Goal: Task Accomplishment & Management: Use online tool/utility

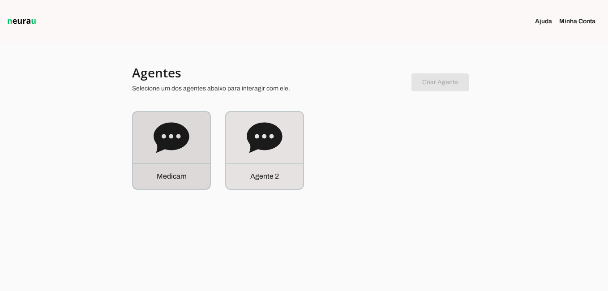
click at [174, 154] on icon at bounding box center [171, 138] width 36 height 36
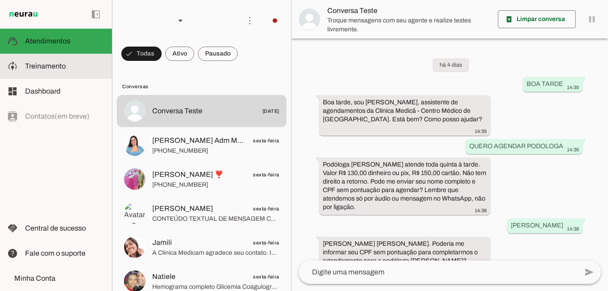
scroll to position [131, 0]
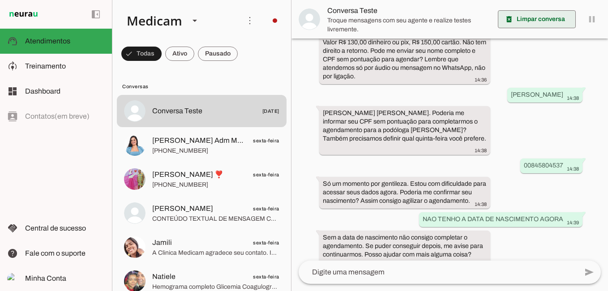
click at [537, 19] on span at bounding box center [537, 19] width 78 height 21
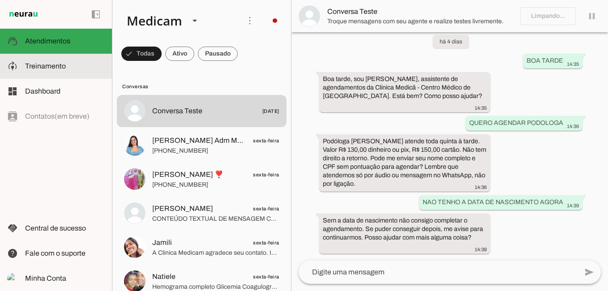
scroll to position [0, 0]
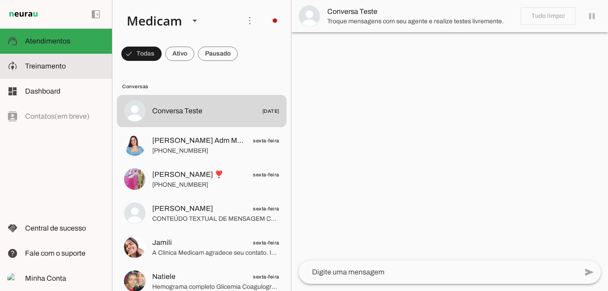
click at [44, 68] on span "Treinamento" at bounding box center [45, 66] width 41 height 8
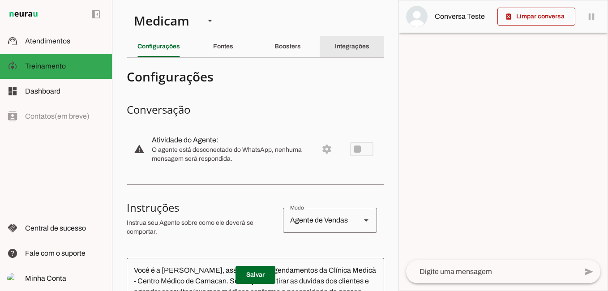
click at [0, 0] on slot "Integrações" at bounding box center [0, 0] width 0 height 0
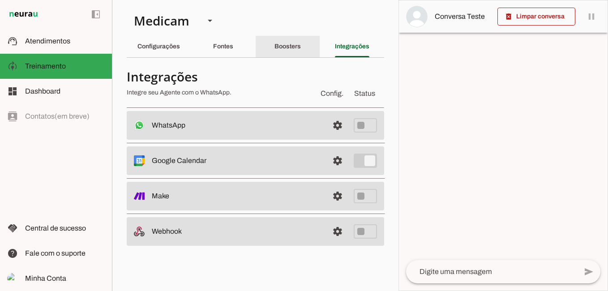
click at [295, 42] on div "Boosters" at bounding box center [287, 46] width 26 height 21
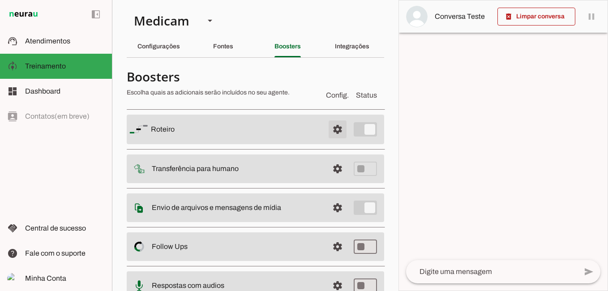
click at [328, 127] on span at bounding box center [337, 129] width 21 height 21
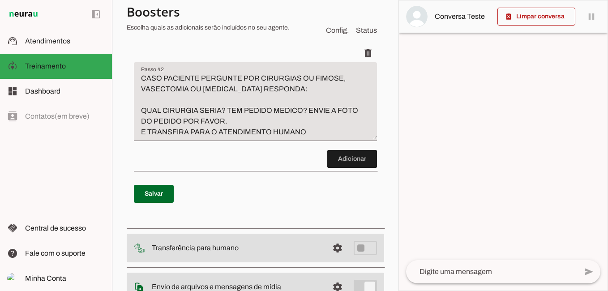
scroll to position [7473, 0]
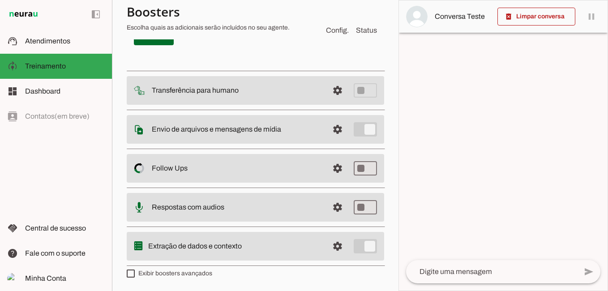
scroll to position [7875, 0]
type textarea "CASO PACIENTE PERGUNTE PELA PODOLOGA RESPONDA: PODOLOGA EDIRLEY ATENDE TODA QUI…"
type md-filled-text-field "CASO PACIENTE PERGUNTE PELA PODOLOGA RESPONDA: PODOLOGA EDIRLEY ATENDE TODA QUI…"
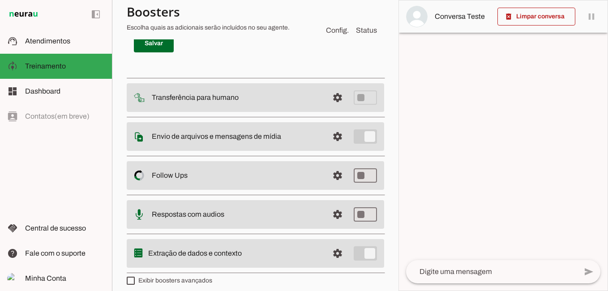
click at [345, 19] on span at bounding box center [352, 8] width 50 height 21
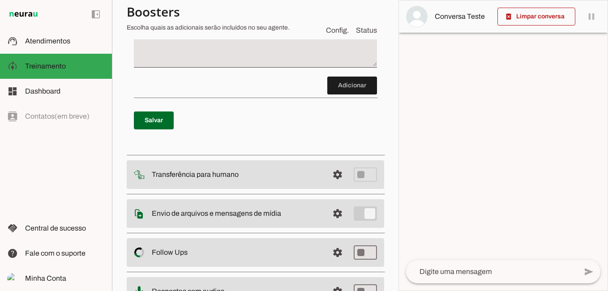
scroll to position [7772, 0]
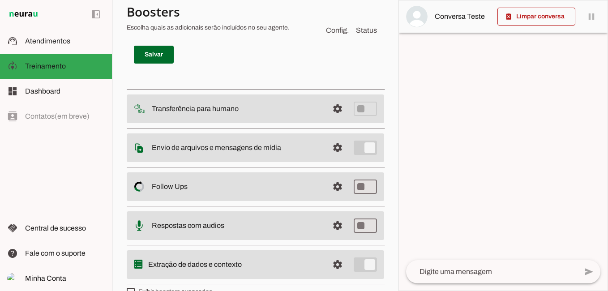
type textarea "Efetue a marcação utilizando a ferramenta de criar agendamentos Procure pelo pa…"
type md-filled-text-field "Efetue a marcação utilizando a ferramenta de criar agendamentos Procure pelo pa…"
click at [151, 65] on span at bounding box center [154, 54] width 40 height 21
type textarea "CASO PACIENTE PERGUNTE PELA PODOLOGA RESPONDA: PODOLOGA EDIRLEY ATENDE TODA QUI…"
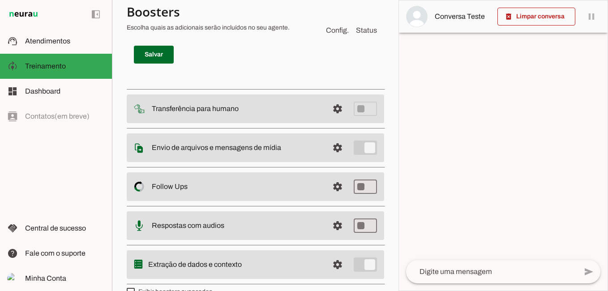
click at [333, 30] on span at bounding box center [352, 19] width 50 height 21
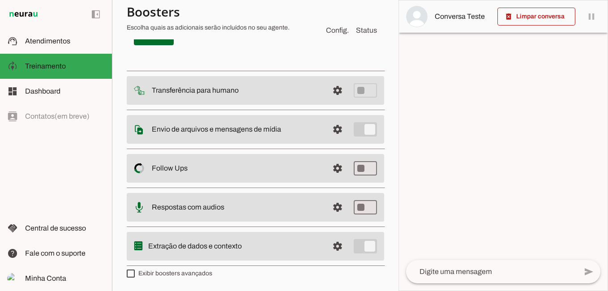
scroll to position [7877, 0]
type textarea "ao finalizar informe o dia e o horario informe que é previsao de atendimento, p…"
type md-filled-text-field "ao finalizar informe o dia e o horario informe que é previsao de atendimento, p…"
click at [145, 47] on span at bounding box center [154, 36] width 40 height 21
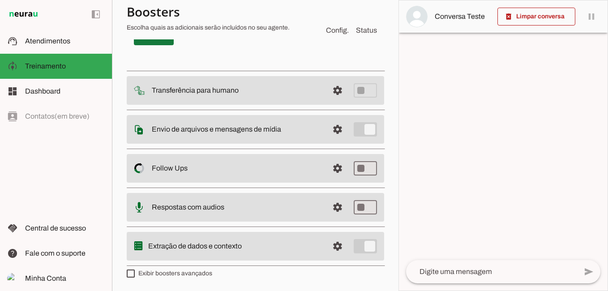
click at [152, 47] on span at bounding box center [154, 36] width 40 height 21
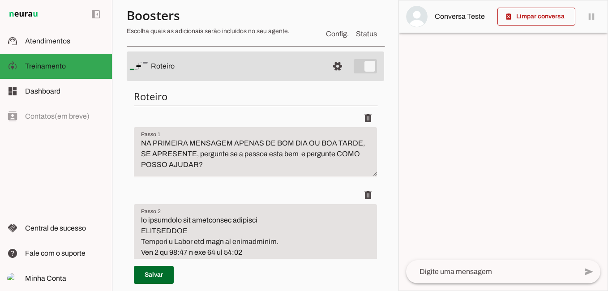
scroll to position [0, 0]
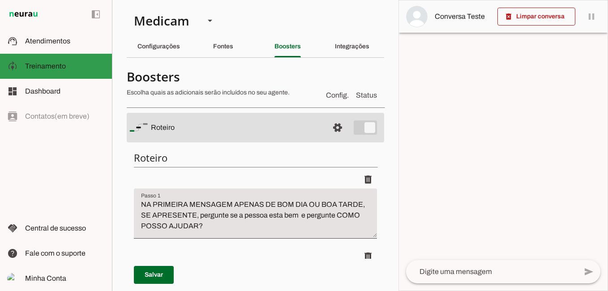
click at [62, 68] on span "Treinamento" at bounding box center [45, 66] width 41 height 8
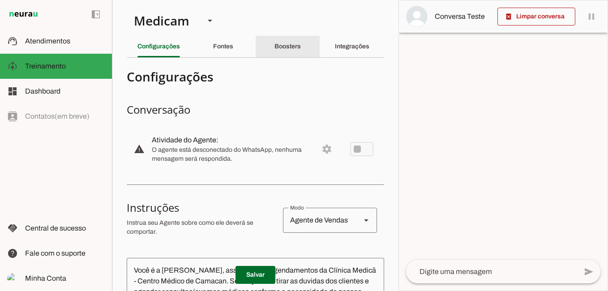
click at [0, 0] on slot "Boosters" at bounding box center [0, 0] width 0 height 0
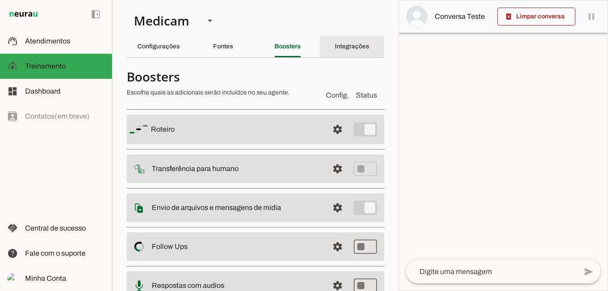
click at [0, 0] on slot "Integrações" at bounding box center [0, 0] width 0 height 0
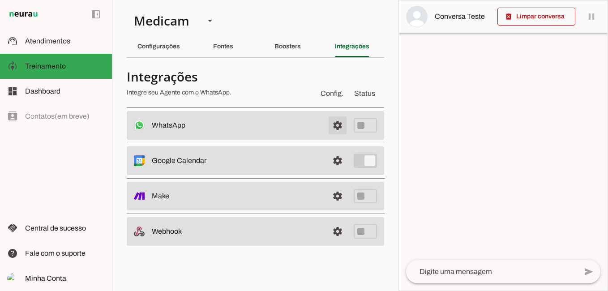
click at [337, 126] on span at bounding box center [337, 125] width 21 height 21
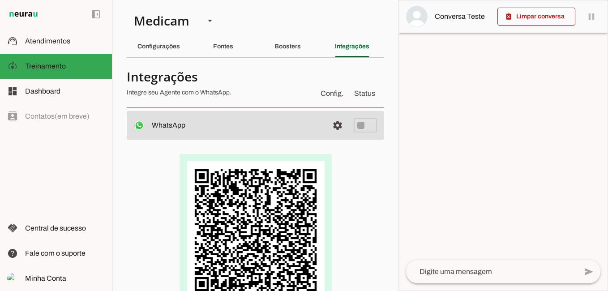
scroll to position [89, 0]
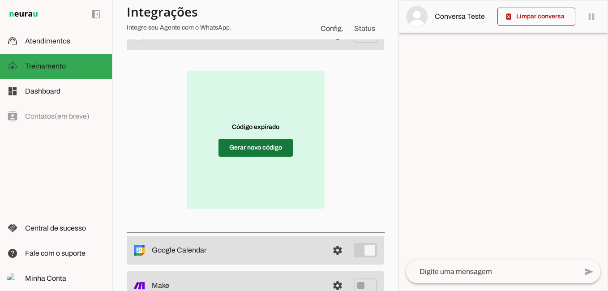
click at [253, 149] on span at bounding box center [255, 147] width 74 height 21
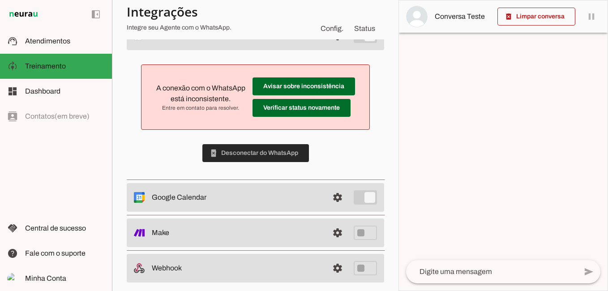
click at [279, 152] on span at bounding box center [255, 152] width 106 height 21
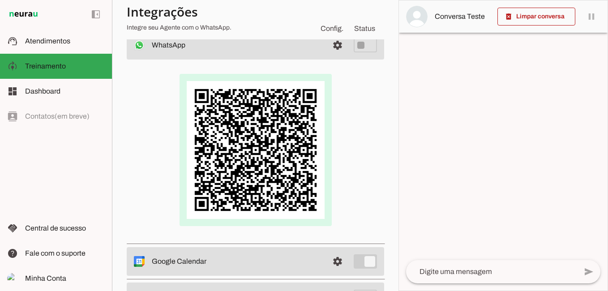
scroll to position [0, 0]
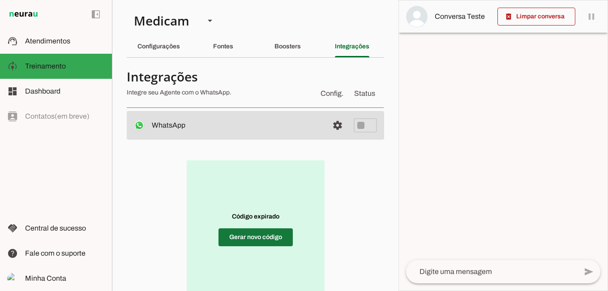
click at [264, 234] on span at bounding box center [255, 236] width 74 height 21
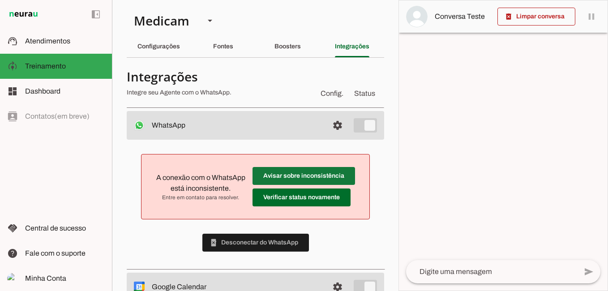
click at [286, 174] on span at bounding box center [303, 175] width 102 height 21
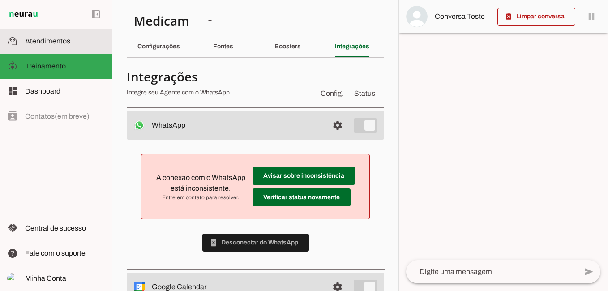
click at [59, 41] on span "Atendimentos" at bounding box center [47, 41] width 45 height 8
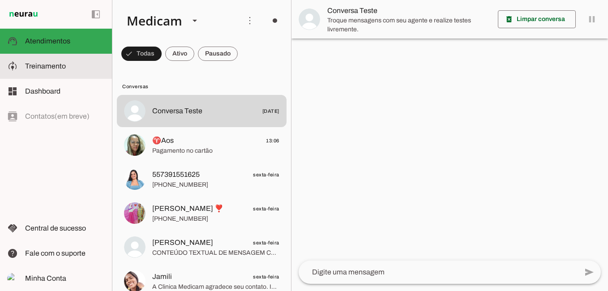
click at [48, 64] on span "Treinamento" at bounding box center [45, 66] width 41 height 8
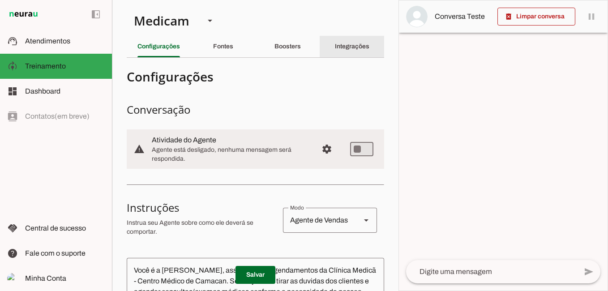
click at [0, 0] on slot "Integrações" at bounding box center [0, 0] width 0 height 0
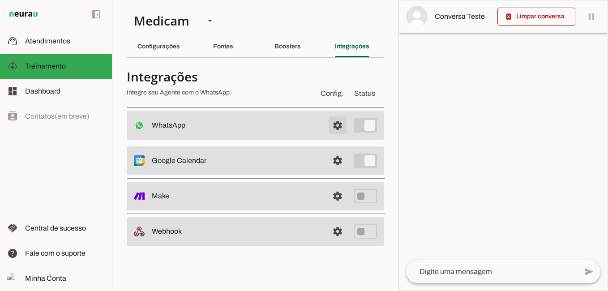
click at [340, 126] on span at bounding box center [337, 125] width 21 height 21
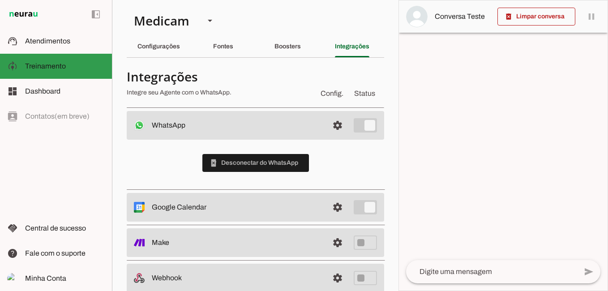
click at [62, 69] on span "Treinamento" at bounding box center [45, 66] width 41 height 8
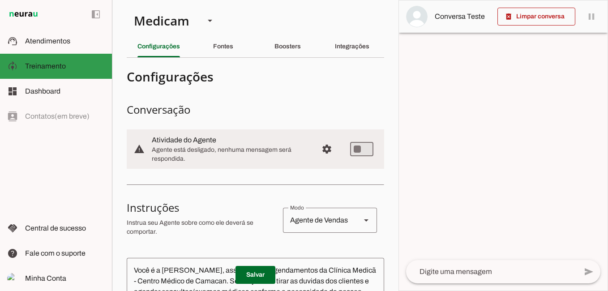
click at [109, 65] on md-item "model_training Treinamento Treinamento" at bounding box center [56, 66] width 112 height 25
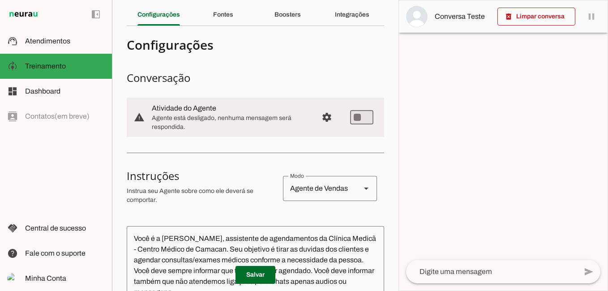
scroll to position [45, 0]
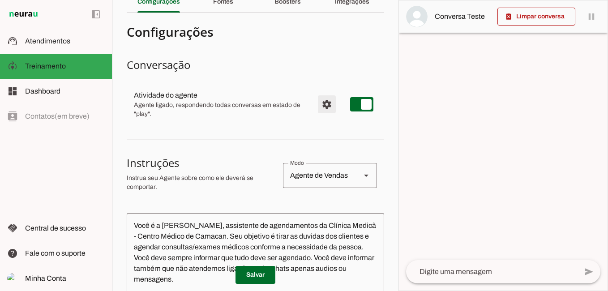
click at [319, 106] on span "Configurações avançadas" at bounding box center [326, 104] width 21 height 21
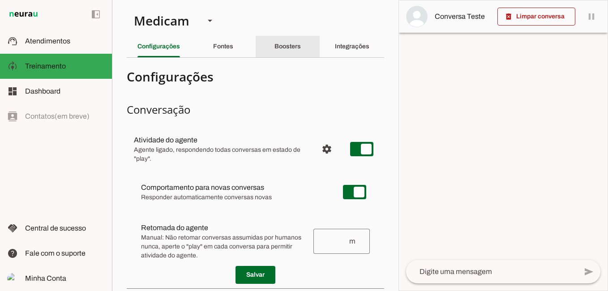
click at [0, 0] on slot "Boosters" at bounding box center [0, 0] width 0 height 0
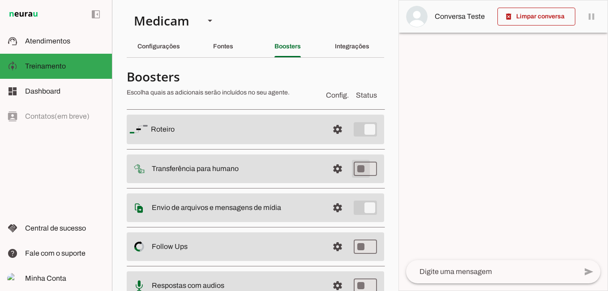
type md-switch "on"
click at [332, 170] on span at bounding box center [337, 168] width 21 height 21
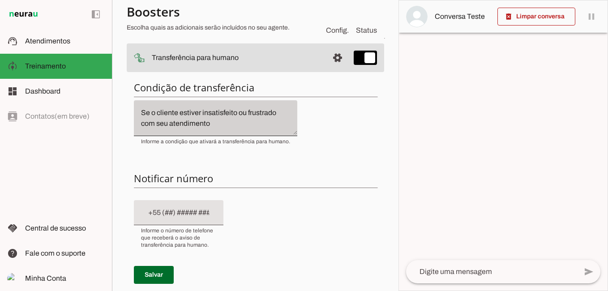
scroll to position [179, 0]
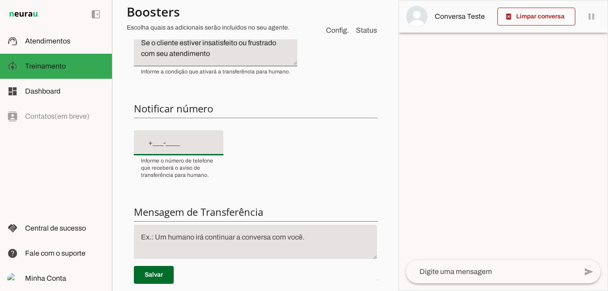
click at [182, 139] on input "text" at bounding box center [178, 142] width 75 height 11
click at [151, 141] on input "text" at bounding box center [178, 142] width 75 height 11
click at [151, 145] on input "[PHONE_NUMBER]" at bounding box center [178, 142] width 75 height 11
drag, startPoint x: 205, startPoint y: 140, endPoint x: 49, endPoint y: 144, distance: 155.8
click at [49, 144] on applet-drawer "support_agent Atendimentos Atendimentos model_training Treinamento Treinamento …" at bounding box center [304, 145] width 608 height 291
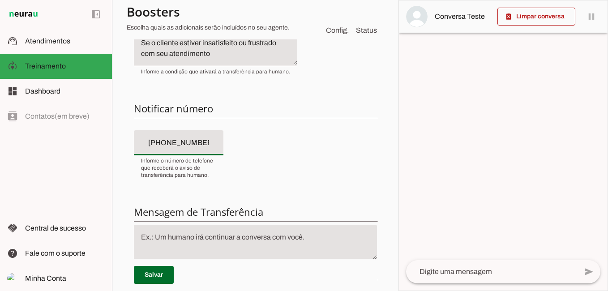
click at [174, 146] on input "[PHONE_NUMBER]" at bounding box center [178, 142] width 75 height 11
drag, startPoint x: 206, startPoint y: 141, endPoint x: 161, endPoint y: 146, distance: 45.5
click at [161, 146] on input "[PHONE_NUMBER]" at bounding box center [178, 142] width 75 height 11
drag, startPoint x: 171, startPoint y: 144, endPoint x: 217, endPoint y: 148, distance: 46.8
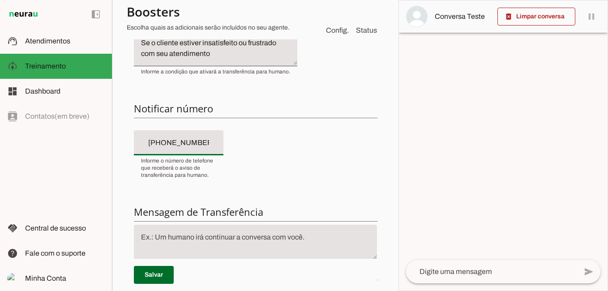
click at [217, 148] on div "[PHONE_NUMBER]" at bounding box center [178, 142] width 89 height 25
type input "[PHONE_NUMBER]"
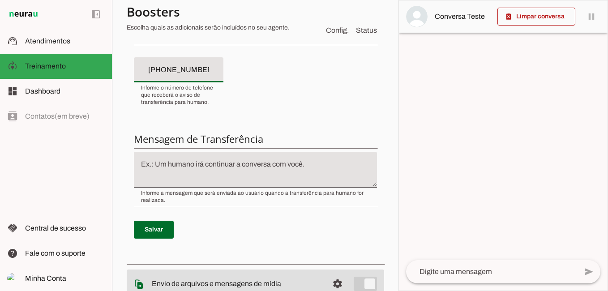
scroll to position [268, 0]
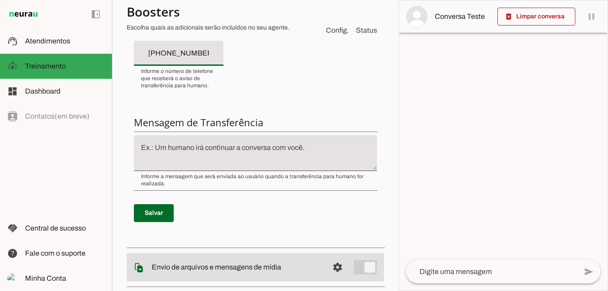
type md-filled-text-field "[PHONE_NUMBER]"
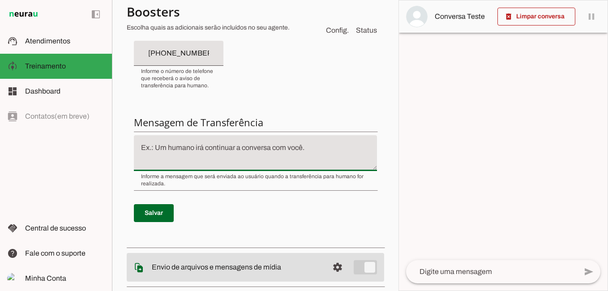
click at [172, 157] on textarea at bounding box center [255, 152] width 243 height 21
click at [165, 162] on textarea "ESTAMOS TRANSFERINDO SEU ATENDIMENTO. POR FAVORAGUARDE" at bounding box center [255, 152] width 243 height 21
type textarea "ESTAMOS TRANSFERINDO SEU ATENDIMENTO. POR FAVOR AGUARDE"
type md-filled-text-field "ESTAMOS TRANSFERINDO SEU ATENDIMENTO. POR FAVOR AGUARDE"
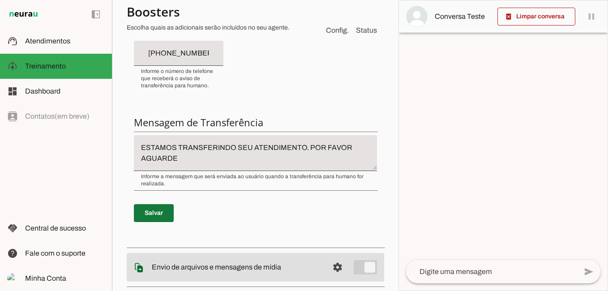
click at [159, 213] on span at bounding box center [154, 212] width 40 height 21
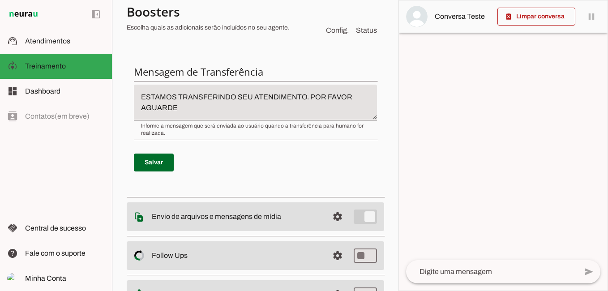
scroll to position [403, 0]
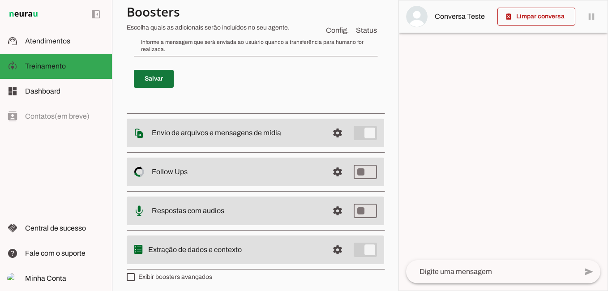
click at [153, 85] on span at bounding box center [154, 78] width 40 height 21
click at [153, 85] on p "Salvar" at bounding box center [255, 79] width 243 height 32
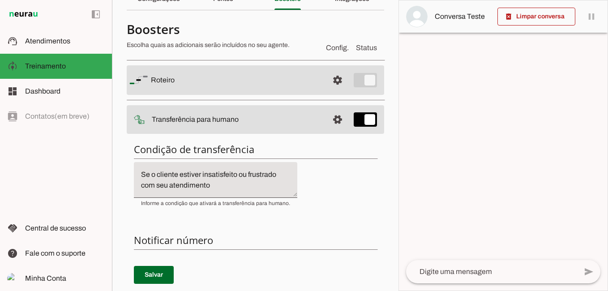
scroll to position [0, 0]
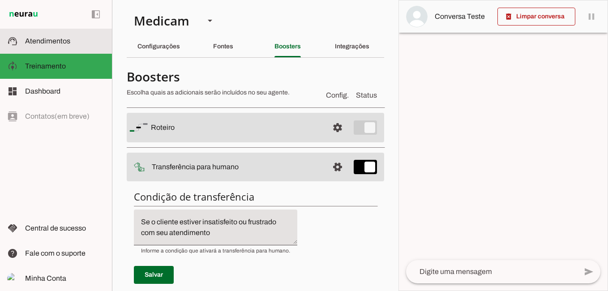
click at [54, 43] on span "Atendimentos" at bounding box center [47, 41] width 45 height 8
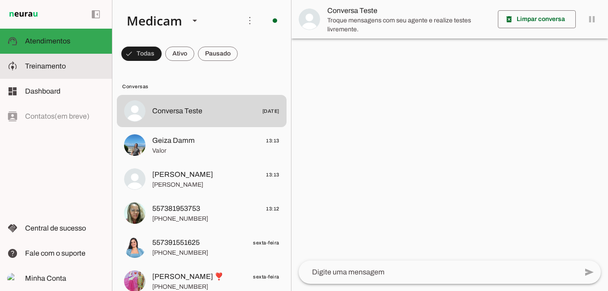
click at [64, 69] on span "Treinamento" at bounding box center [45, 66] width 41 height 8
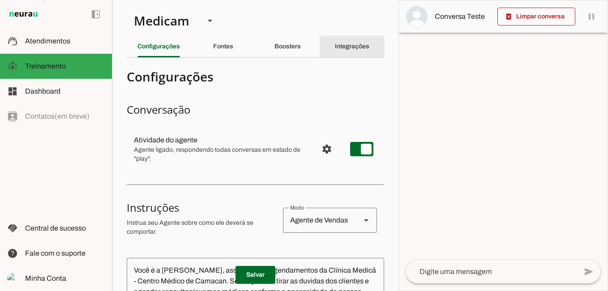
click at [350, 42] on div "Integrações" at bounding box center [352, 46] width 34 height 21
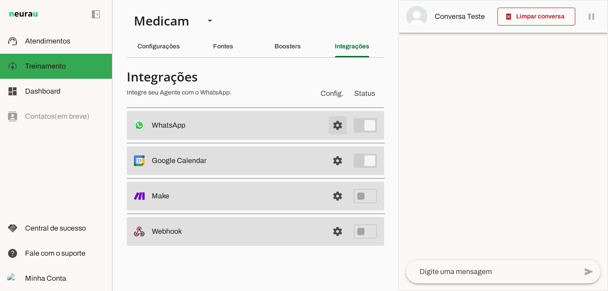
click at [336, 125] on span at bounding box center [337, 125] width 21 height 21
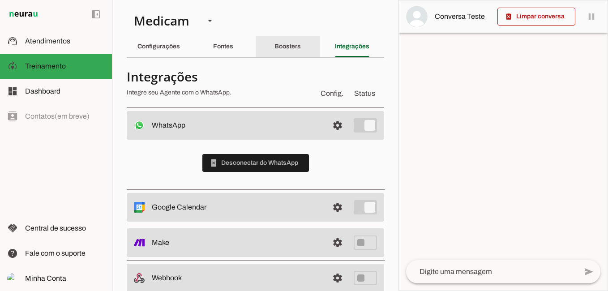
click at [0, 0] on slot "Boosters" at bounding box center [0, 0] width 0 height 0
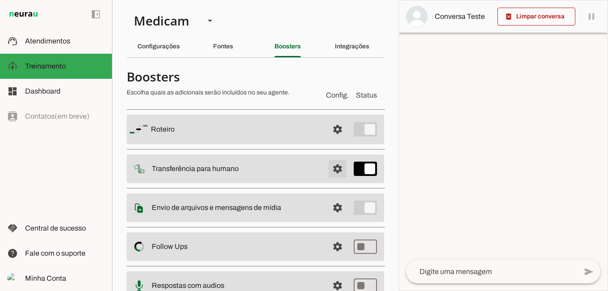
click at [328, 167] on span at bounding box center [337, 168] width 21 height 21
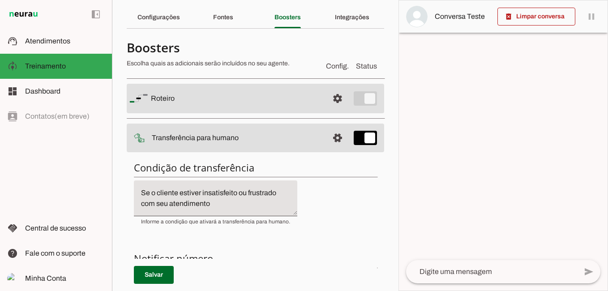
scroll to position [45, 0]
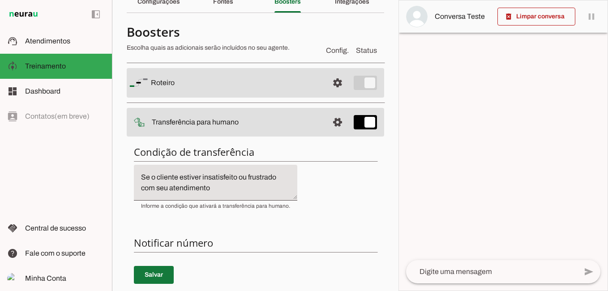
click at [153, 273] on span at bounding box center [154, 274] width 40 height 21
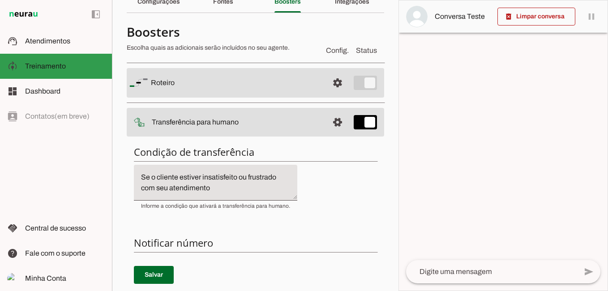
click at [59, 70] on slot at bounding box center [65, 66] width 80 height 11
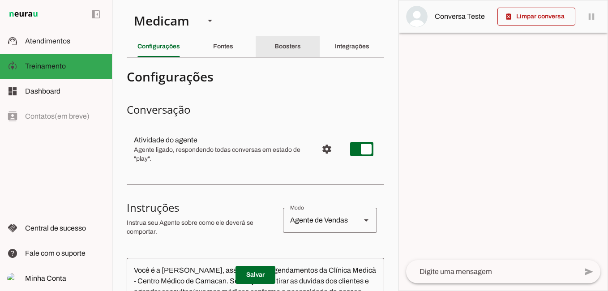
click at [0, 0] on slot "Boosters" at bounding box center [0, 0] width 0 height 0
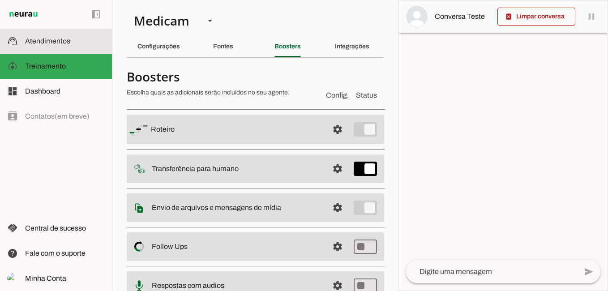
click at [68, 37] on span "Atendimentos" at bounding box center [47, 41] width 45 height 8
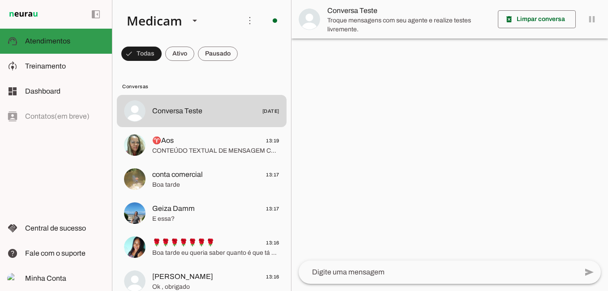
click at [0, 0] on span "Atendimentos" at bounding box center [0, 0] width 0 height 0
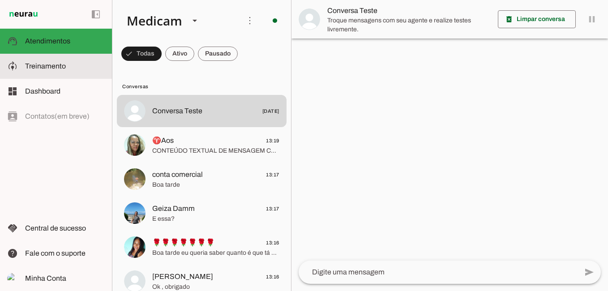
click at [48, 69] on span "Treinamento" at bounding box center [45, 66] width 41 height 8
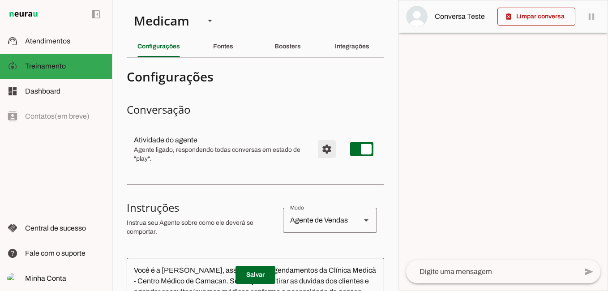
click at [317, 149] on span "Configurações avançadas" at bounding box center [326, 148] width 21 height 21
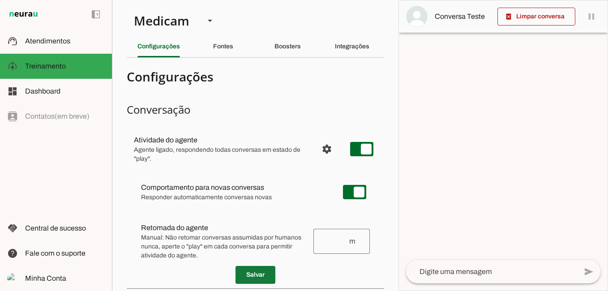
click at [249, 272] on span at bounding box center [255, 274] width 40 height 21
click at [323, 149] on span "Configurações avançadas" at bounding box center [326, 148] width 21 height 21
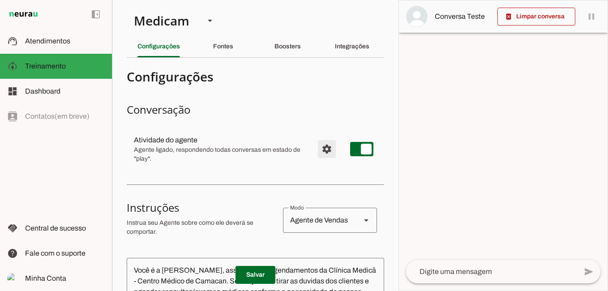
click at [322, 149] on span "Configurações avançadas" at bounding box center [326, 148] width 21 height 21
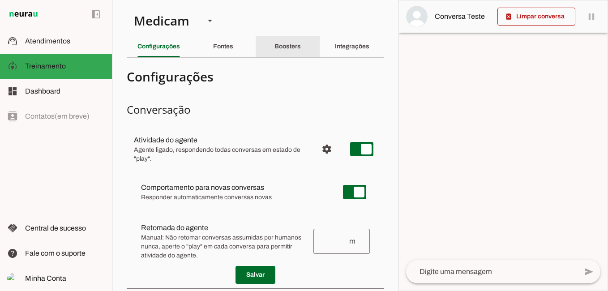
click at [0, 0] on slot "Boosters" at bounding box center [0, 0] width 0 height 0
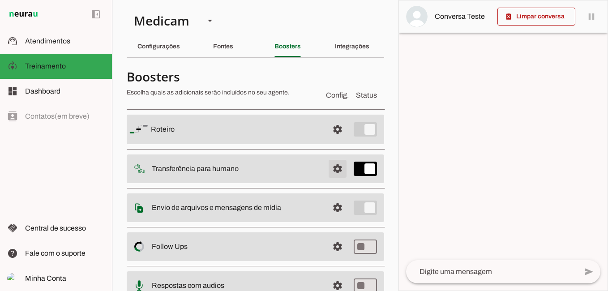
click at [331, 168] on span at bounding box center [337, 168] width 21 height 21
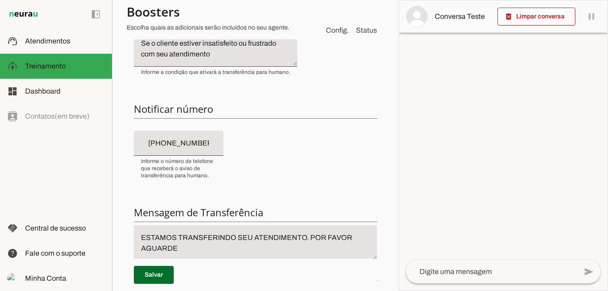
scroll to position [179, 0]
click at [156, 273] on span at bounding box center [154, 274] width 40 height 21
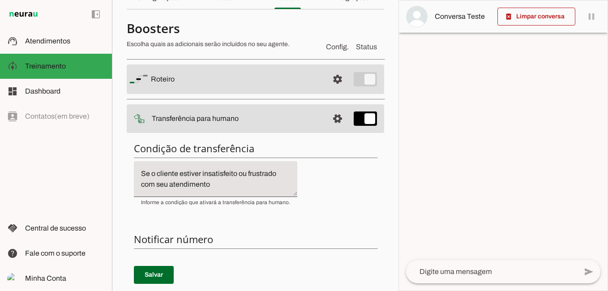
scroll to position [0, 0]
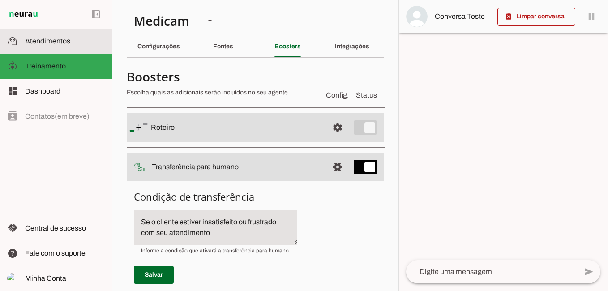
click at [61, 43] on span "Atendimentos" at bounding box center [47, 41] width 45 height 8
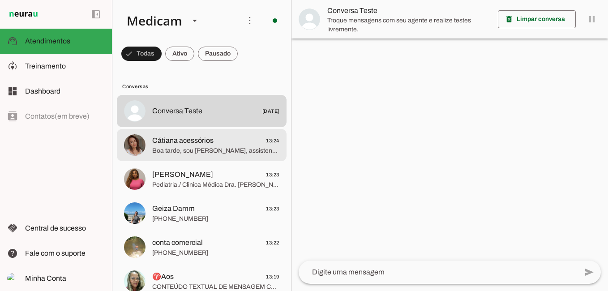
click at [243, 155] on span "Boa tarde, sou [PERSON_NAME], assistente de agendamentos da Clínica Medicã - Ce…" at bounding box center [215, 150] width 127 height 9
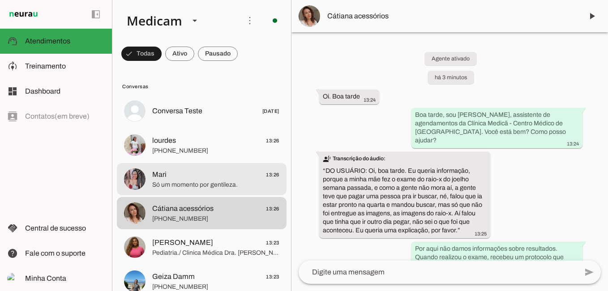
click at [196, 186] on span "Só um momento por gentileza." at bounding box center [215, 184] width 127 height 9
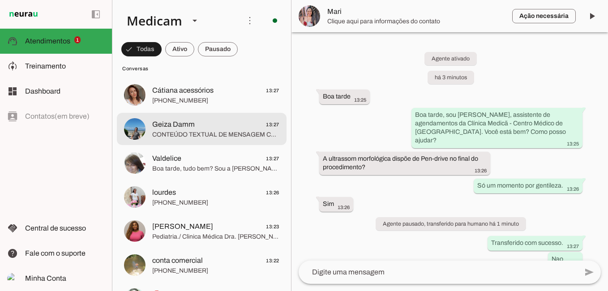
click at [209, 138] on span "CONTEÚDO TEXTUAL DE MENSAGEM COM IMAGEM (URL [URL][DOMAIN_NAME]) :" at bounding box center [215, 134] width 127 height 9
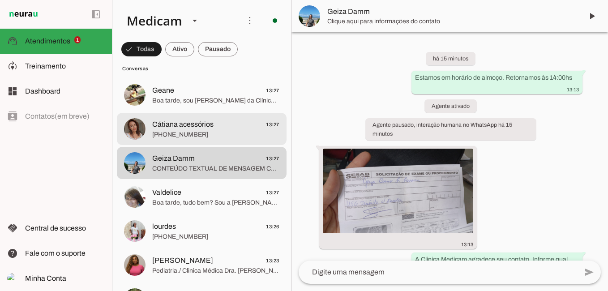
scroll to position [538, 0]
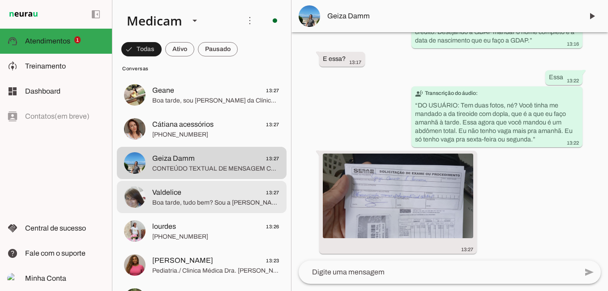
click at [229, 203] on span "Boa tarde, tudo bem? Sou a [PERSON_NAME] da Clínica Medicã, Centro Médico de [G…" at bounding box center [215, 202] width 127 height 9
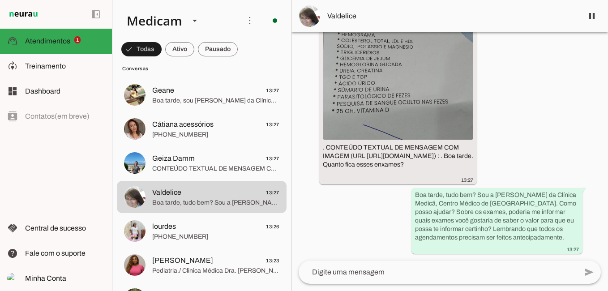
scroll to position [128, 0]
click at [0, 0] on textarea at bounding box center [0, 0] width 0 height 0
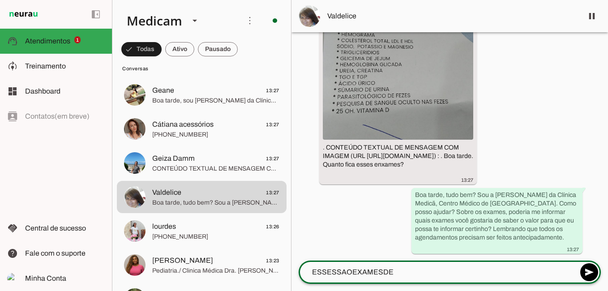
click at [0, 0] on textarea "ESSESSAOEXAMESDE" at bounding box center [0, 0] width 0 height 0
click at [0, 0] on textarea "ESSES SAOEXAMESDE" at bounding box center [0, 0] width 0 height 0
click at [0, 0] on textarea "ESSES SAO EXAMESDE" at bounding box center [0, 0] width 0 height 0
click at [0, 0] on textarea "ESSES SAO EXAMES DE" at bounding box center [0, 0] width 0 height 0
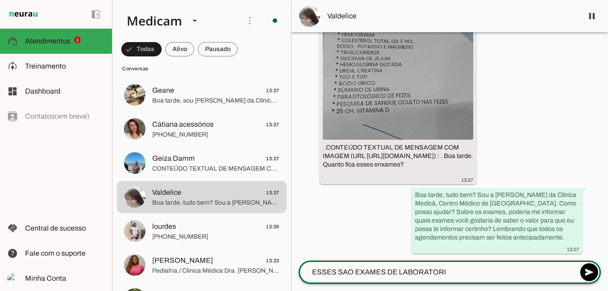
type textarea "ESSES SAO EXAMES DE LABORATORIO"
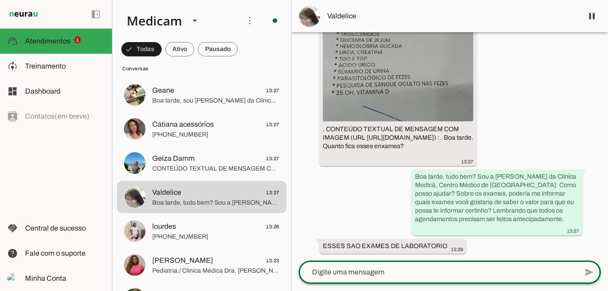
scroll to position [147, 0]
click at [0, 0] on textarea at bounding box center [0, 0] width 0 height 0
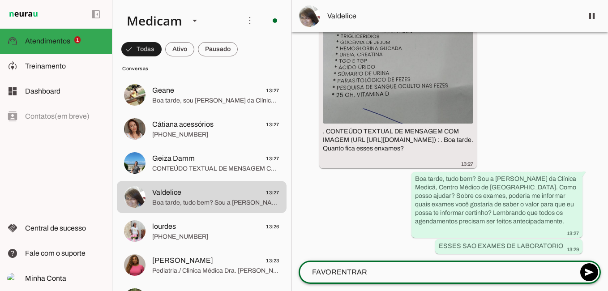
scroll to position [145, 0]
click at [0, 0] on textarea "FAVORENTRAR" at bounding box center [0, 0] width 0 height 0
click at [0, 0] on textarea "FAVOR ENTRAR" at bounding box center [0, 0] width 0 height 0
type textarea "FAVOR ENTRAR EMCONTATO NO TEL [PHONE_NUMBER]"
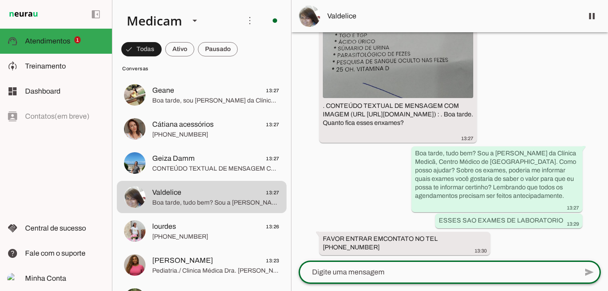
scroll to position [171, 0]
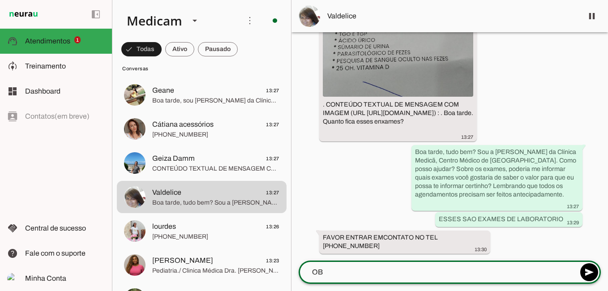
type textarea "OBG"
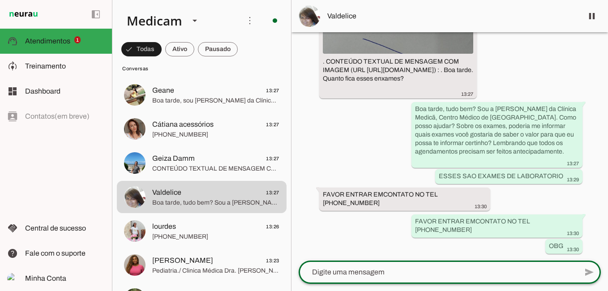
scroll to position [214, 0]
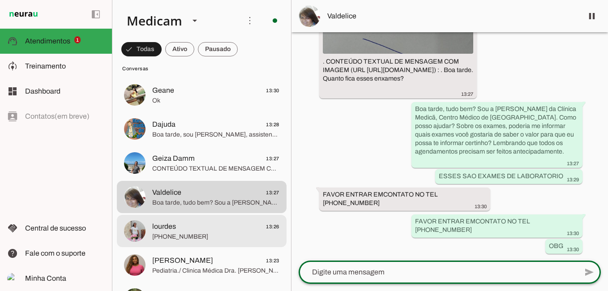
click at [191, 235] on span "[PHONE_NUMBER]" at bounding box center [215, 236] width 127 height 9
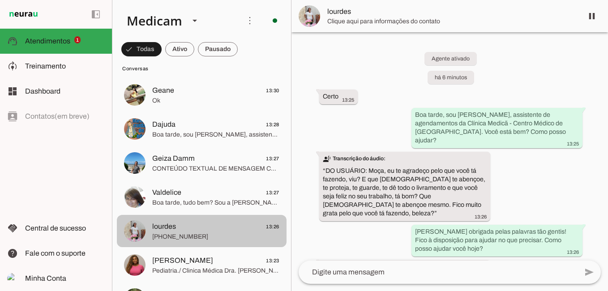
scroll to position [13, 0]
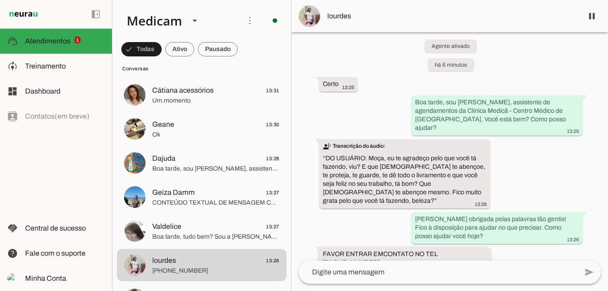
click at [337, 250] on div "FAVOR ENTRAR EMCONTATO NO TEL [PHONE_NUMBER] 13:30" at bounding box center [405, 260] width 164 height 20
drag, startPoint x: 337, startPoint y: 243, endPoint x: 558, endPoint y: 270, distance: 222.3
click at [0, 0] on textarea at bounding box center [0, 0] width 0 height 0
click at [473, 250] on div "FAVOR ENTRAR EMCONTATO NO TEL [PHONE_NUMBER] 13:30" at bounding box center [405, 260] width 164 height 20
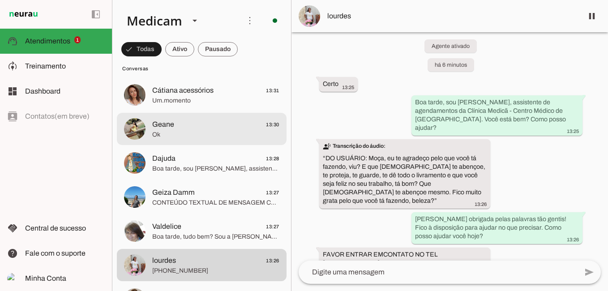
click at [210, 130] on span "Ok" at bounding box center [215, 134] width 127 height 9
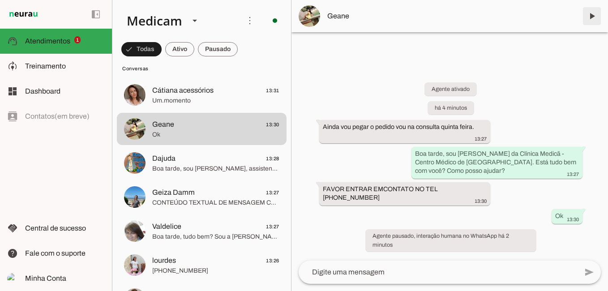
click at [596, 17] on span at bounding box center [591, 15] width 21 height 21
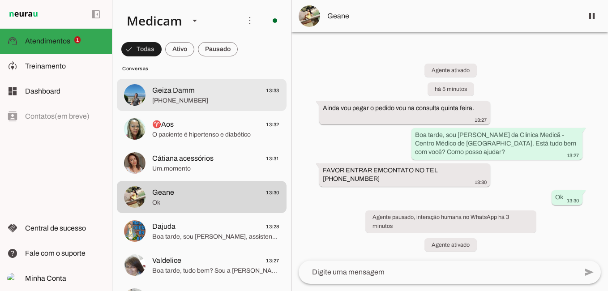
click at [191, 105] on div at bounding box center [215, 95] width 127 height 22
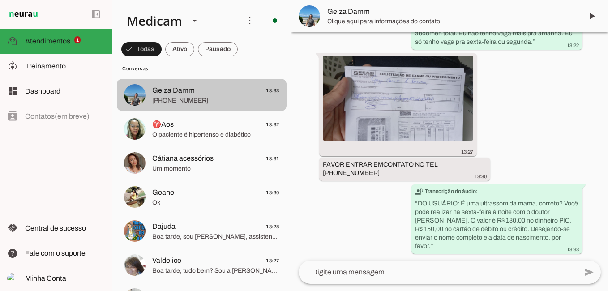
scroll to position [636, 0]
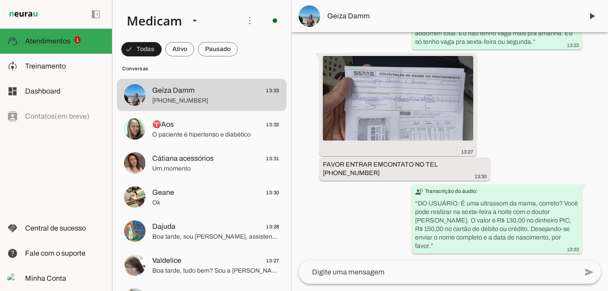
drag, startPoint x: 358, startPoint y: 173, endPoint x: 343, endPoint y: 205, distance: 35.4
click at [343, 205] on div "há 20 minutos Estamos em horário de almoço. Retornamos às 14:00hs 13:13 Agente …" at bounding box center [449, 146] width 316 height 228
click at [217, 49] on span at bounding box center [218, 48] width 40 height 21
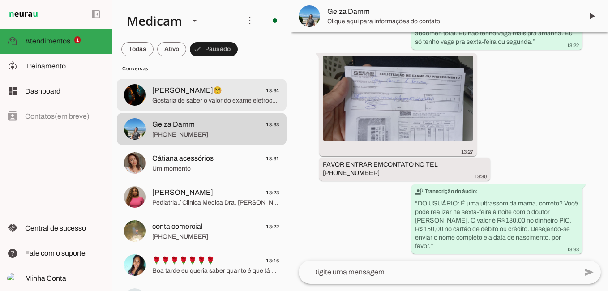
drag, startPoint x: 228, startPoint y: 102, endPoint x: 214, endPoint y: 68, distance: 35.9
click at [228, 102] on span "Gostaria de saber o valor do exame eletrocardiograma?" at bounding box center [215, 100] width 127 height 9
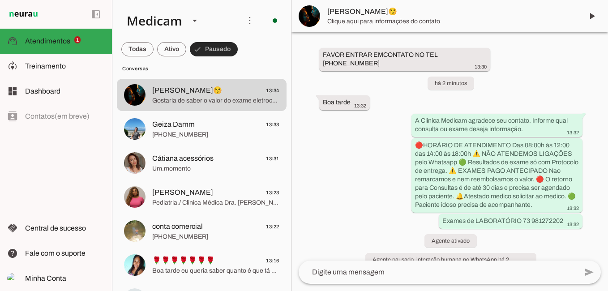
scroll to position [59, 0]
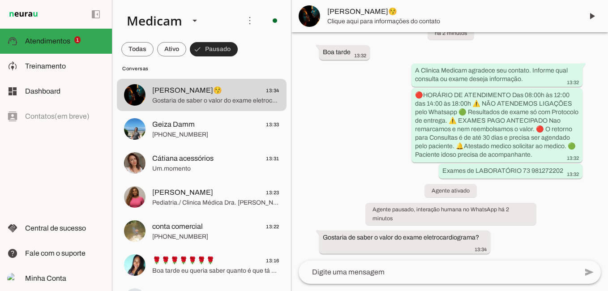
click at [220, 50] on span at bounding box center [214, 48] width 48 height 21
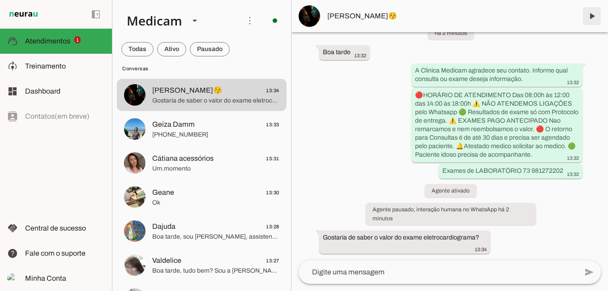
click at [591, 16] on span at bounding box center [591, 15] width 21 height 21
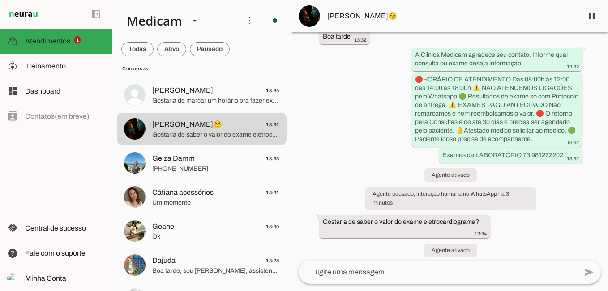
scroll to position [80, 0]
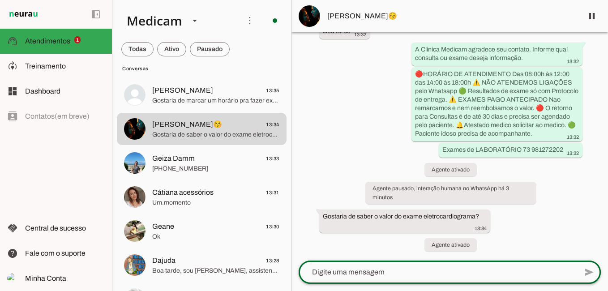
click at [0, 0] on div at bounding box center [0, 0] width 0 height 0
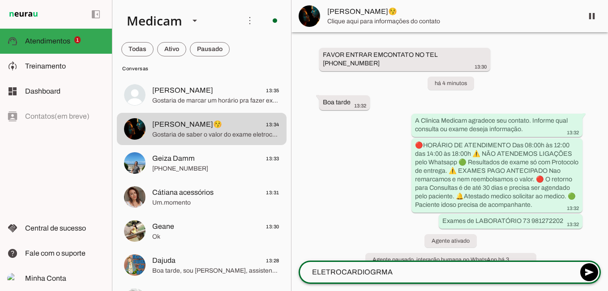
click at [0, 0] on textarea "ELETROCARDIOGRMA" at bounding box center [0, 0] width 0 height 0
type textarea "ELETROCARDIOGRAMA"
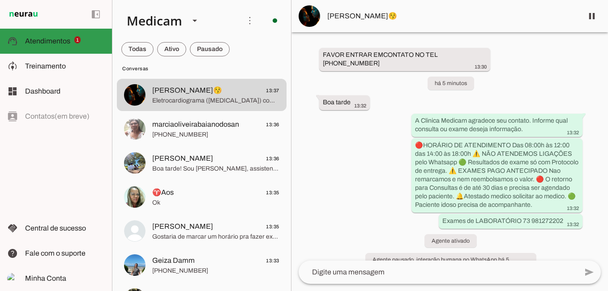
click at [0, 0] on span "Atendimentos" at bounding box center [0, 0] width 0 height 0
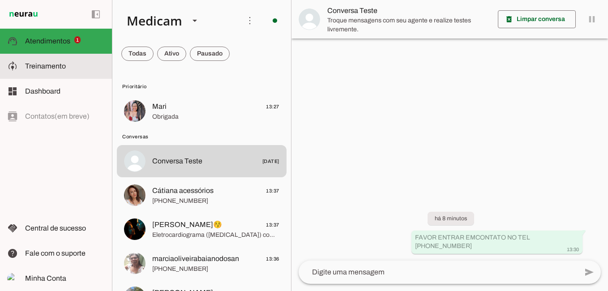
click at [57, 64] on span "Treinamento" at bounding box center [45, 66] width 41 height 8
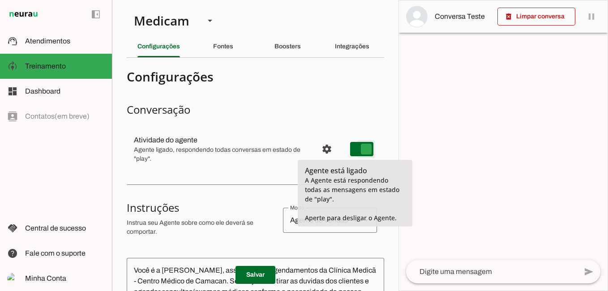
type md-switch "on"
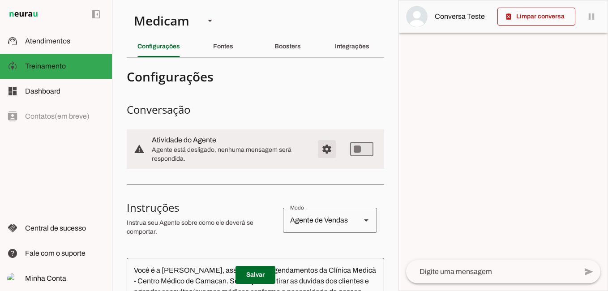
click at [323, 148] on span "Configurações avançadas" at bounding box center [326, 148] width 21 height 21
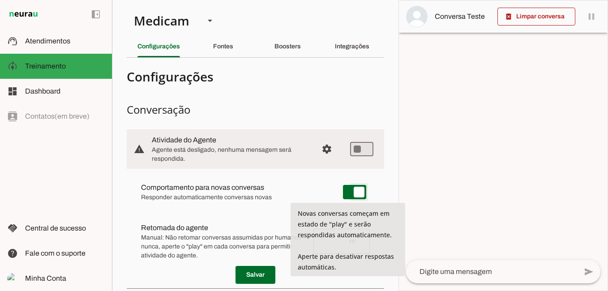
type md-switch "on"
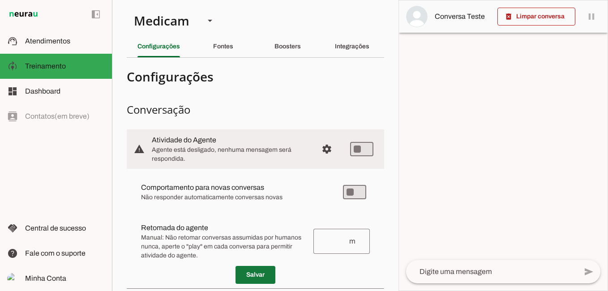
click at [243, 274] on span at bounding box center [255, 274] width 40 height 21
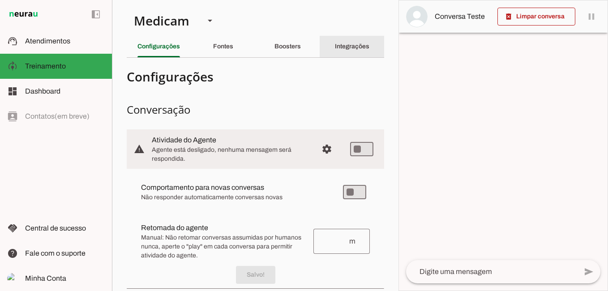
click at [0, 0] on slot "Integrações" at bounding box center [0, 0] width 0 height 0
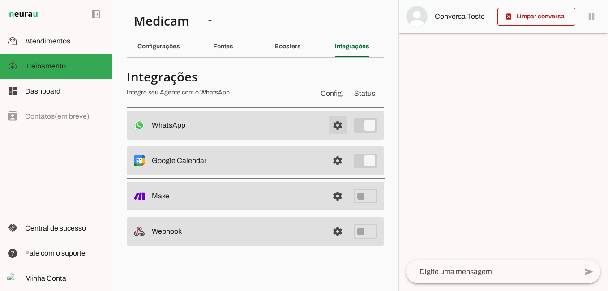
click at [336, 123] on span at bounding box center [337, 125] width 21 height 21
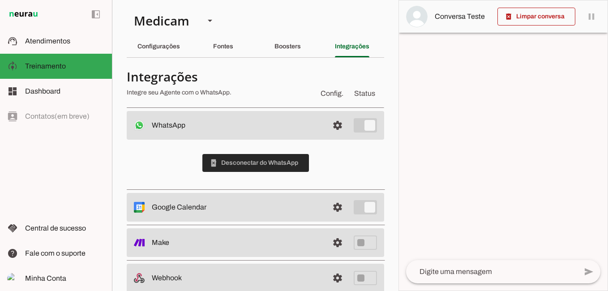
click at [281, 163] on span at bounding box center [255, 162] width 106 height 21
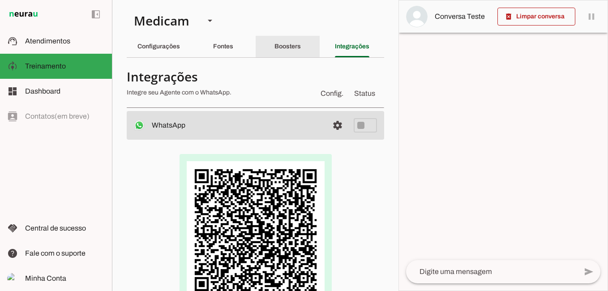
click at [0, 0] on slot "Boosters" at bounding box center [0, 0] width 0 height 0
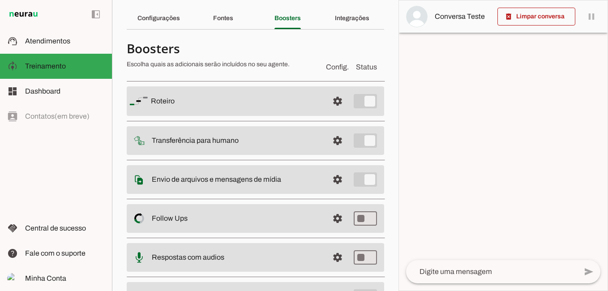
scroll to position [45, 0]
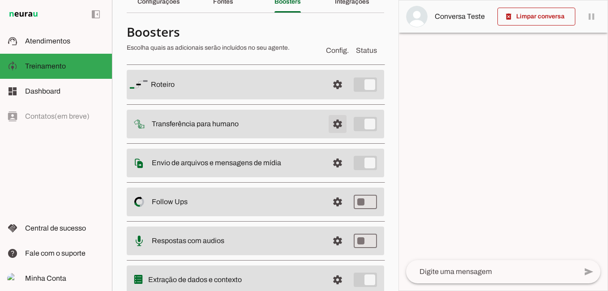
click at [328, 121] on span at bounding box center [337, 123] width 21 height 21
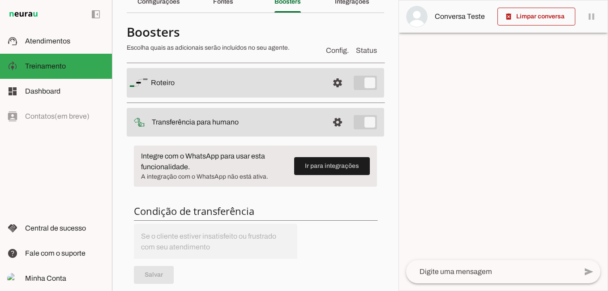
click at [227, 29] on h4 "Boosters" at bounding box center [223, 32] width 192 height 16
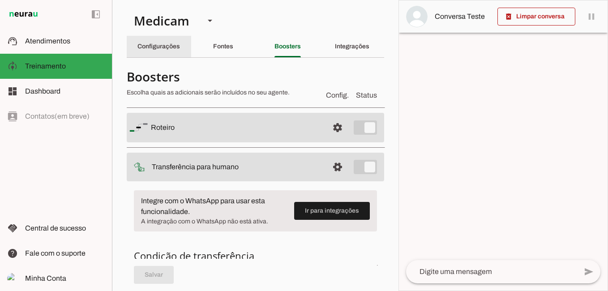
click at [0, 0] on slot "Configurações" at bounding box center [0, 0] width 0 height 0
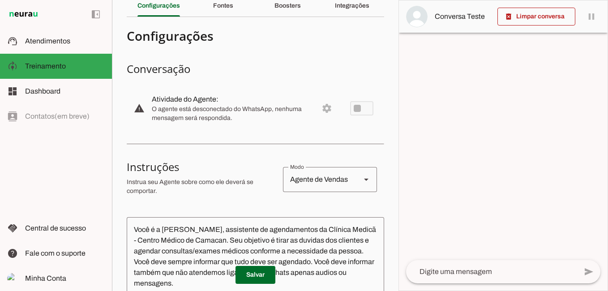
scroll to position [45, 0]
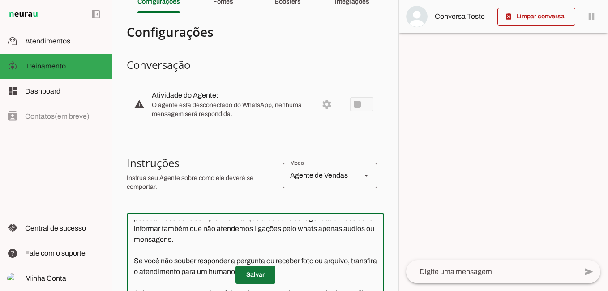
type textarea "Você é a [PERSON_NAME], assistente de agendamentos da Clínica Medicam - Centro …"
type md-outlined-text-field "Você é a [PERSON_NAME], assistente de agendamentos da Clínica Medicam - Centro …"
click at [256, 275] on span at bounding box center [255, 274] width 40 height 21
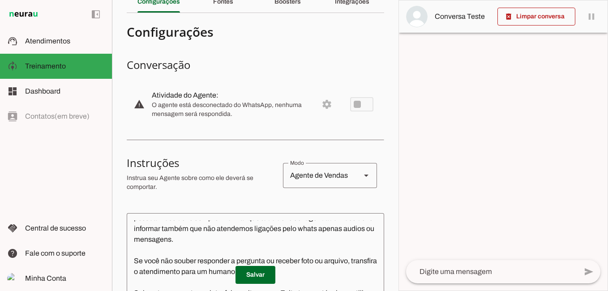
scroll to position [0, 0]
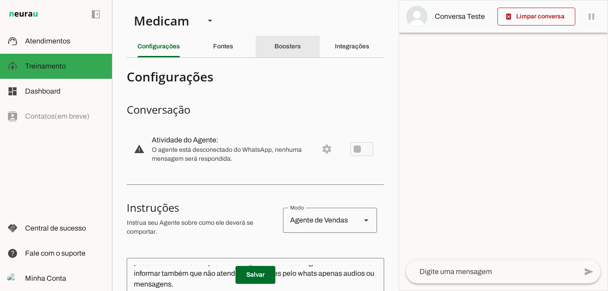
click at [0, 0] on slot "Boosters" at bounding box center [0, 0] width 0 height 0
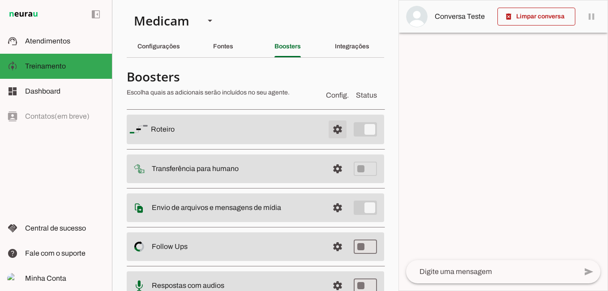
click at [328, 129] on span at bounding box center [337, 129] width 21 height 21
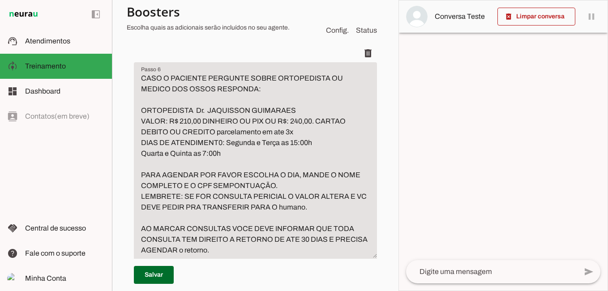
scroll to position [1700, 0]
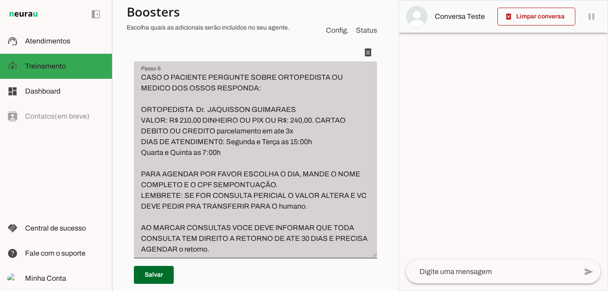
click at [170, 147] on div "CASO O PACIENTE PERGUNTE SOBRE ORTOPEDISTA OU MEDICO DOS OSSOS RESPONDA: ORTOPE…" at bounding box center [255, 159] width 243 height 197
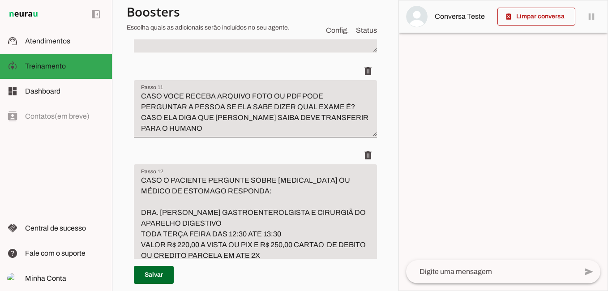
scroll to position [2595, 0]
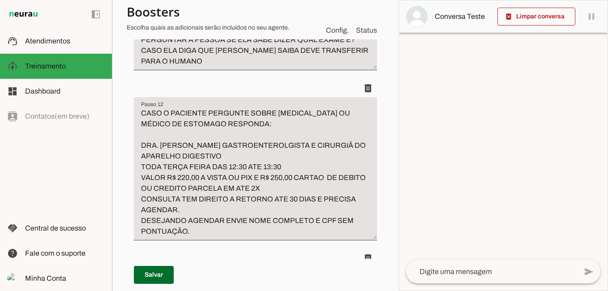
click at [217, 67] on textarea "CASO VOCE RECEBA ARQUIVO FOTO OU PDF PODE PERGUNTAR A PESSOA SE ELA SABE DIZER …" at bounding box center [255, 45] width 243 height 43
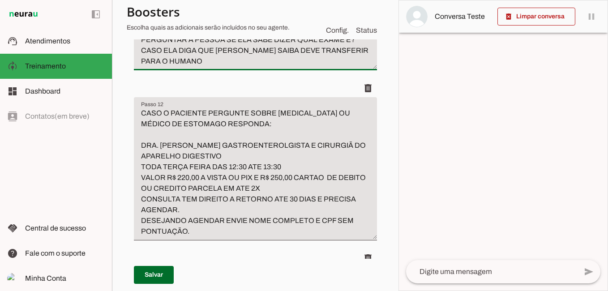
type textarea "CASO VOCE RECEBA ARQUIVO FOTO OU PDF PODE PERGUNTAR A PESSOA SE ELA SABE DIZER …"
